Goal: Use online tool/utility: Utilize a website feature to perform a specific function

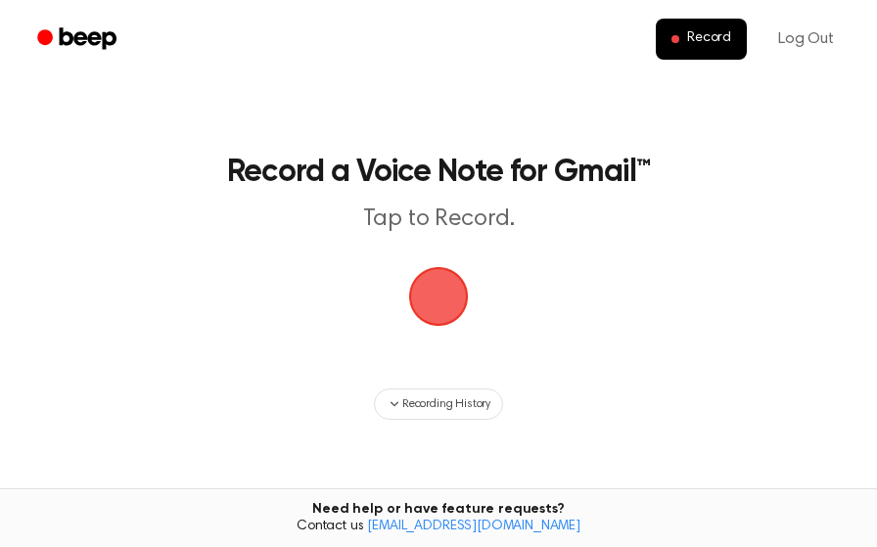
click at [447, 292] on span "button" at bounding box center [438, 296] width 55 height 55
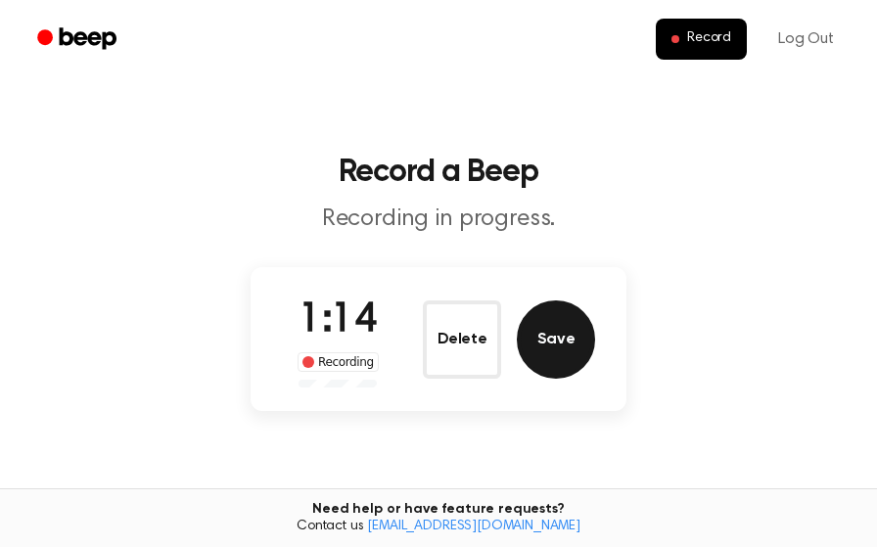
click at [563, 339] on button "Save" at bounding box center [556, 339] width 78 height 78
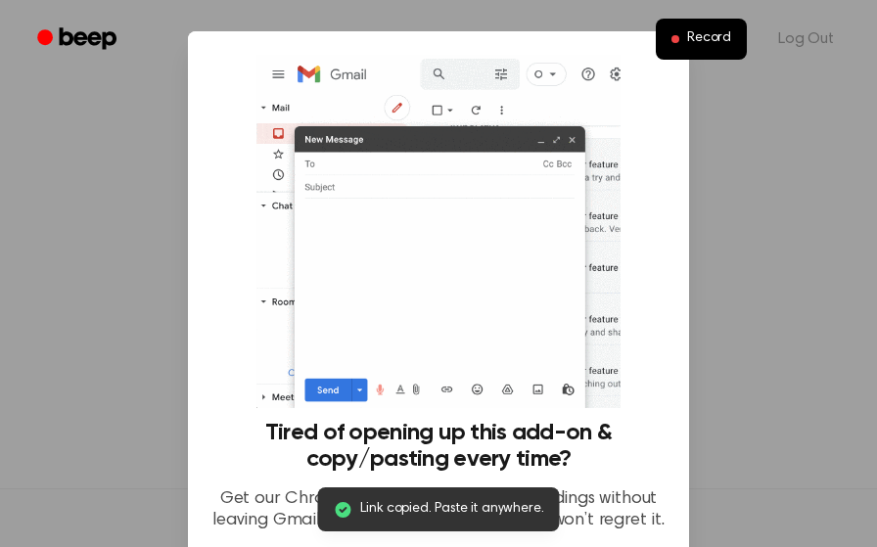
click at [476, 517] on span "Link copied. Paste it anywhere." at bounding box center [451, 509] width 183 height 21
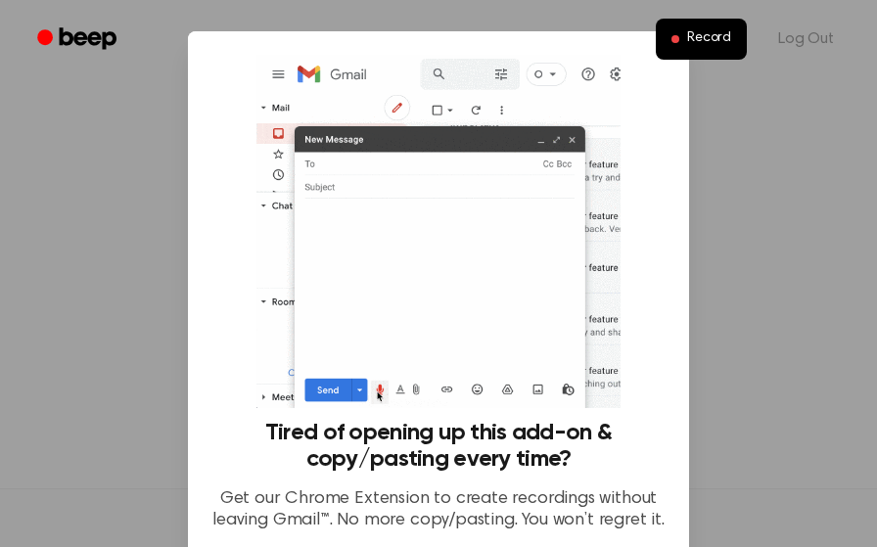
click at [523, 365] on img at bounding box center [437, 231] width 363 height 353
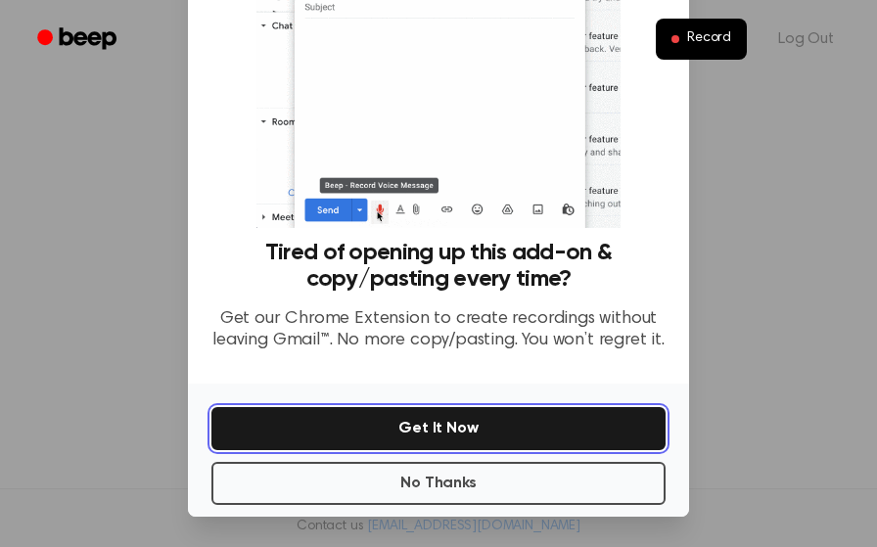
click at [427, 428] on button "Get It Now" at bounding box center [438, 428] width 454 height 43
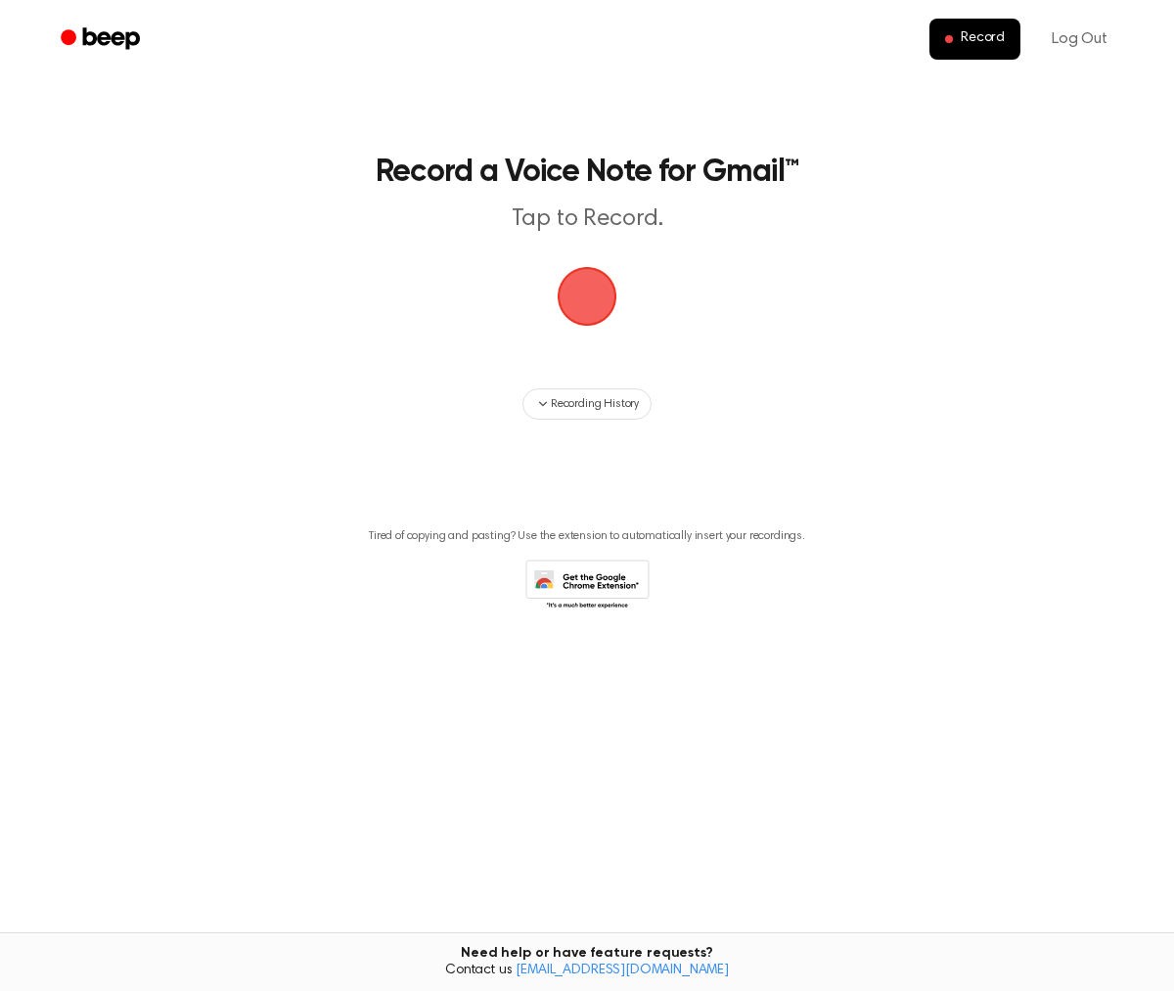
click at [596, 301] on span "button" at bounding box center [587, 296] width 55 height 55
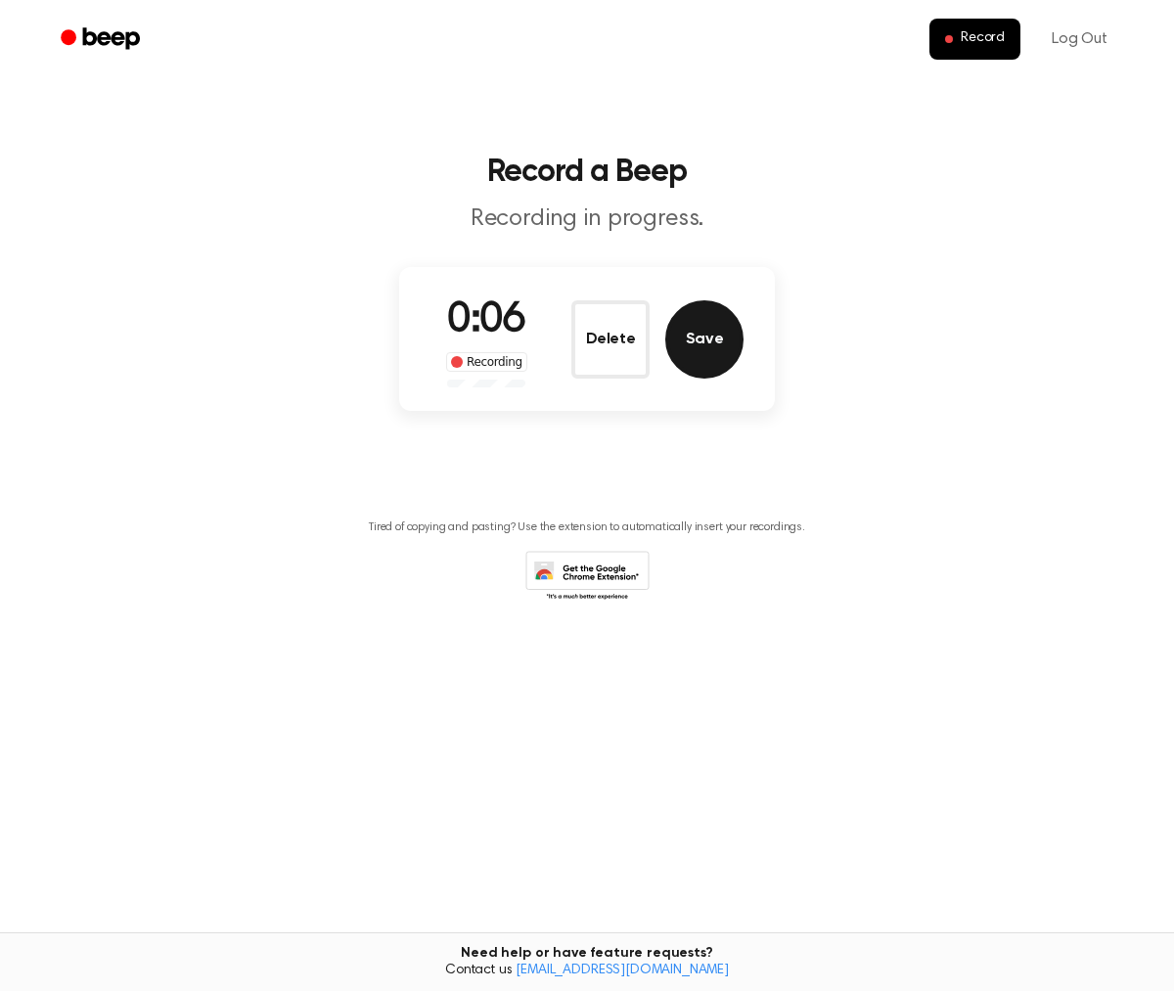
click at [705, 347] on button "Save" at bounding box center [704, 339] width 78 height 78
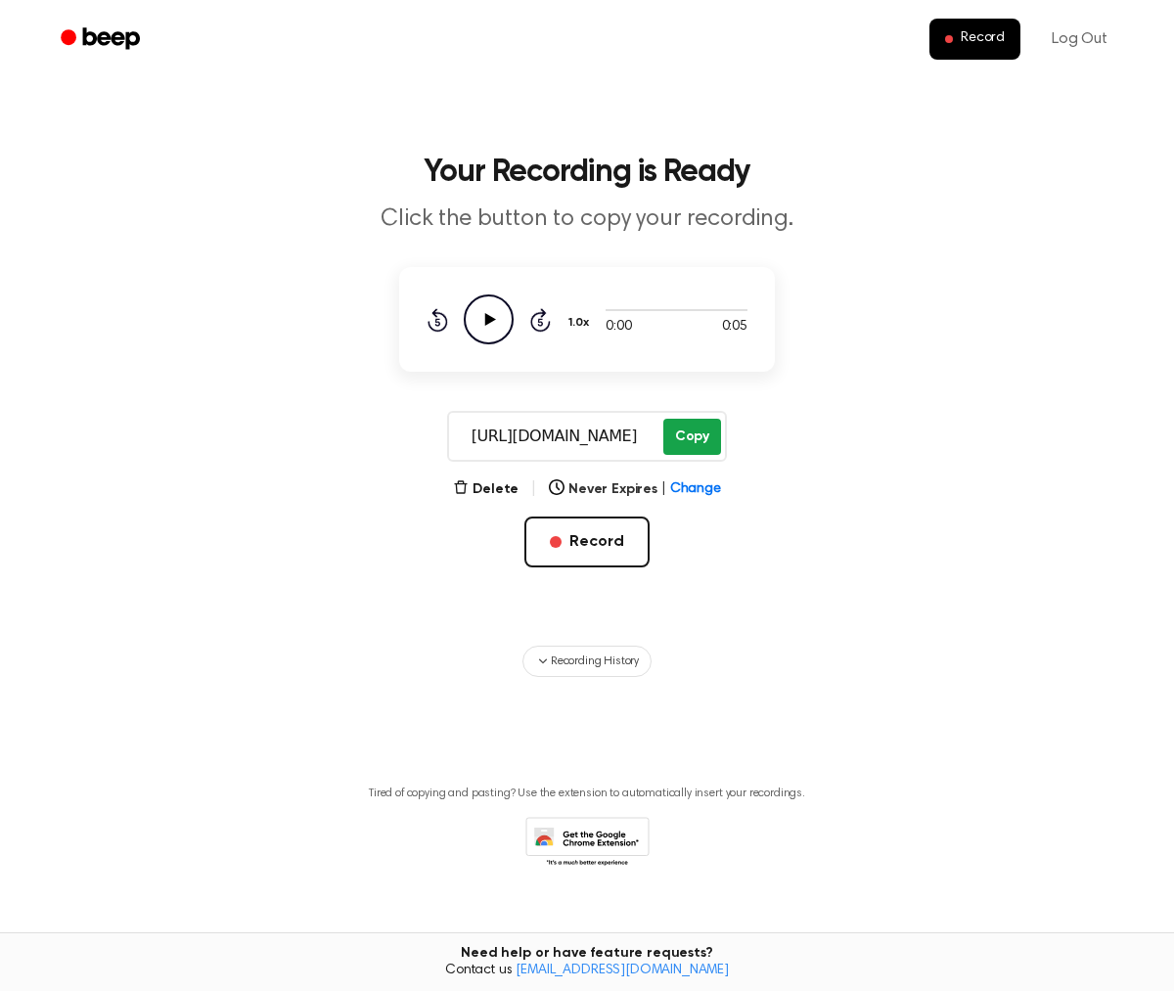
click at [690, 434] on button "Copy" at bounding box center [692, 437] width 58 height 36
